Goal: Transaction & Acquisition: Purchase product/service

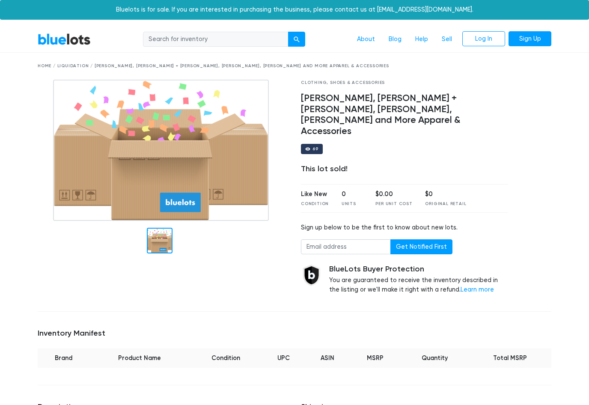
click at [127, 68] on div "Home / Liquidation / Elomi, Alice + Olivia, Tretorn, Helly Hansen and More Appa…" at bounding box center [294, 66] width 513 height 6
click at [130, 69] on div "Home / Liquidation / Elomi, Alice + Olivia, Tretorn, Helly Hansen and More Appa…" at bounding box center [294, 66] width 526 height 27
click at [165, 36] on input "search" at bounding box center [215, 39] width 145 height 15
type input "Alice + olivia"
click at [308, 30] on nav "BlueLots Alice + olivia About Blog Help Sell Log In Sign Up" at bounding box center [294, 40] width 589 height 26
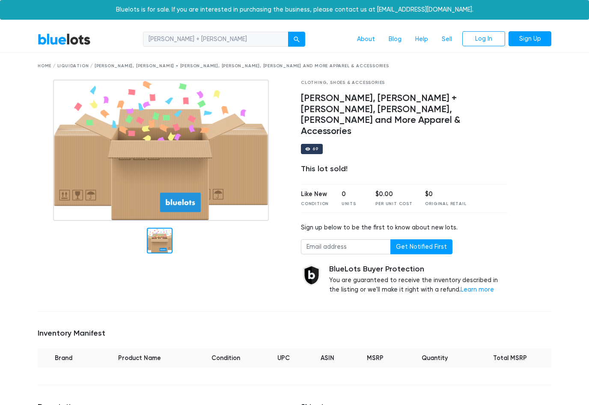
click at [294, 42] on div "submit" at bounding box center [297, 39] width 6 height 6
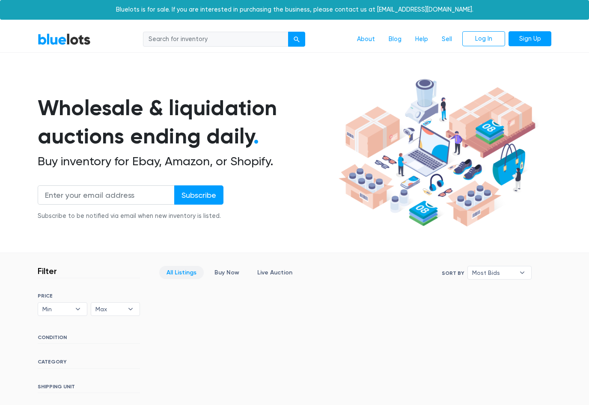
click at [298, 35] on button "submit" at bounding box center [296, 39] width 17 height 15
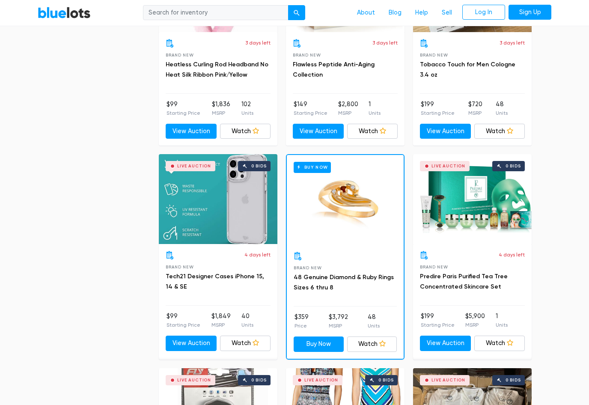
scroll to position [797, 0]
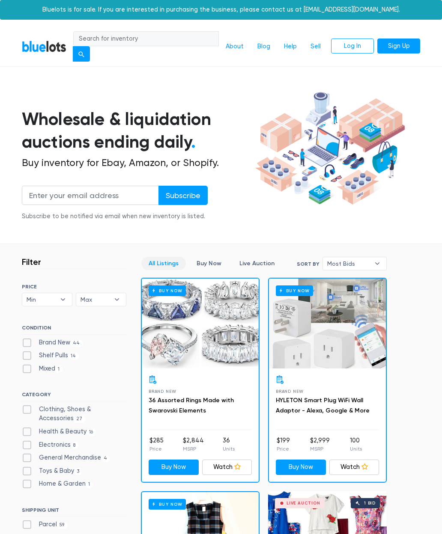
scroll to position [1184, 0]
